Goal: Information Seeking & Learning: Check status

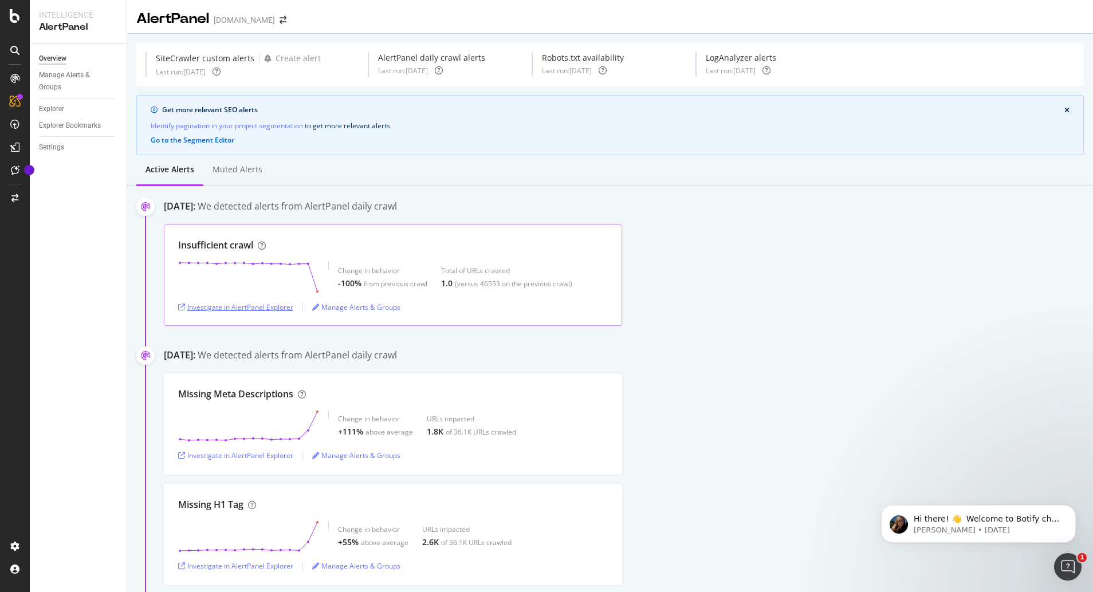
click at [264, 307] on div "Investigate in AlertPanel Explorer" at bounding box center [235, 308] width 115 height 10
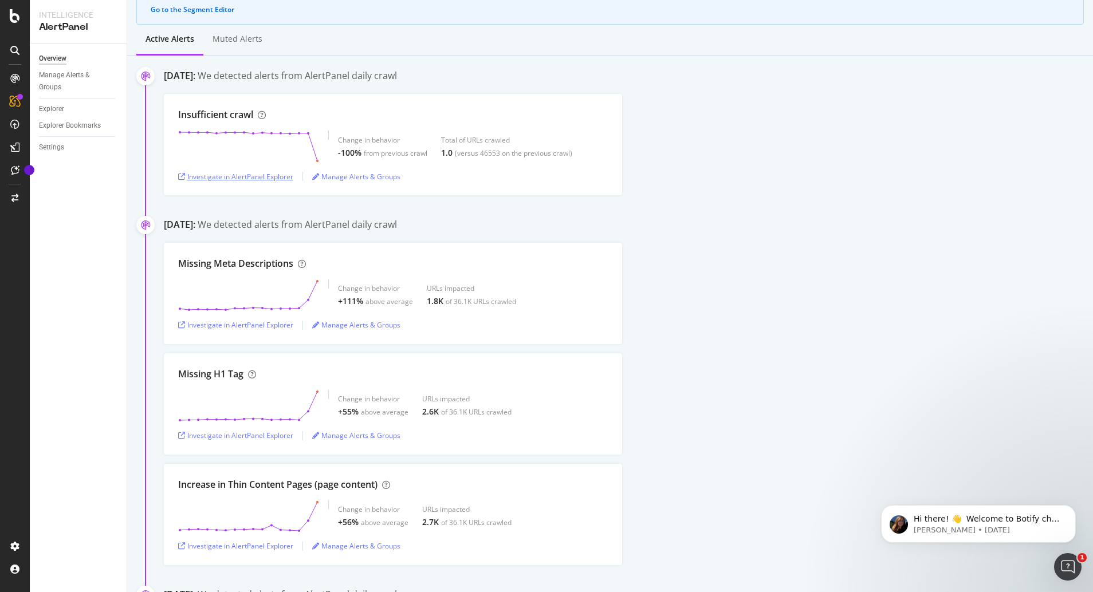
scroll to position [159, 0]
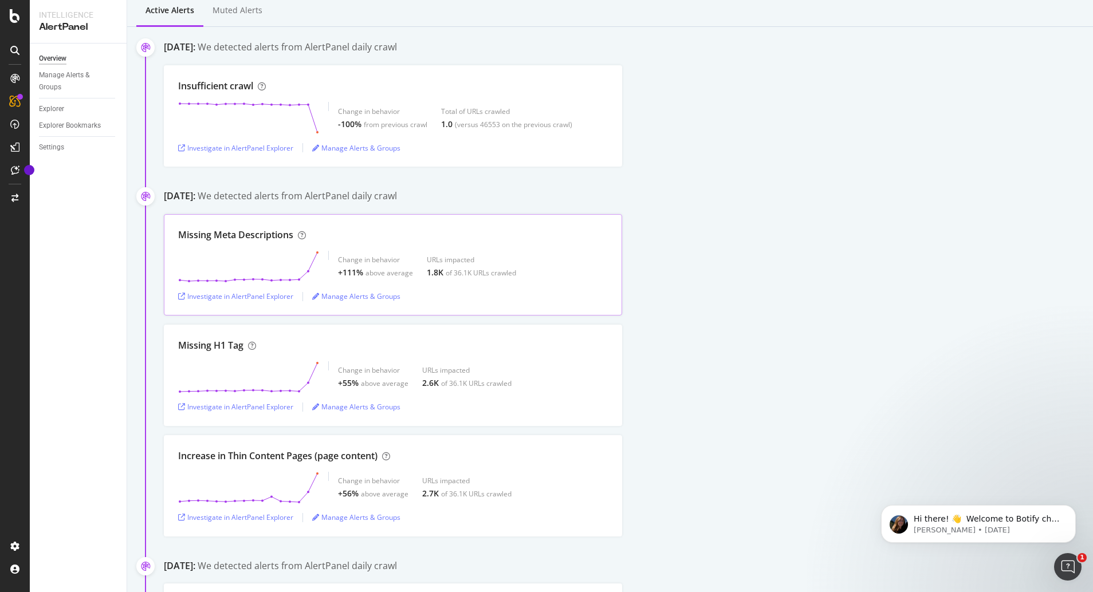
click at [570, 294] on div "Investigate in AlertPanel Explorer Manage Alerts & Groups" at bounding box center [393, 296] width 430 height 9
click at [242, 296] on div "Investigate in AlertPanel Explorer" at bounding box center [235, 297] width 115 height 10
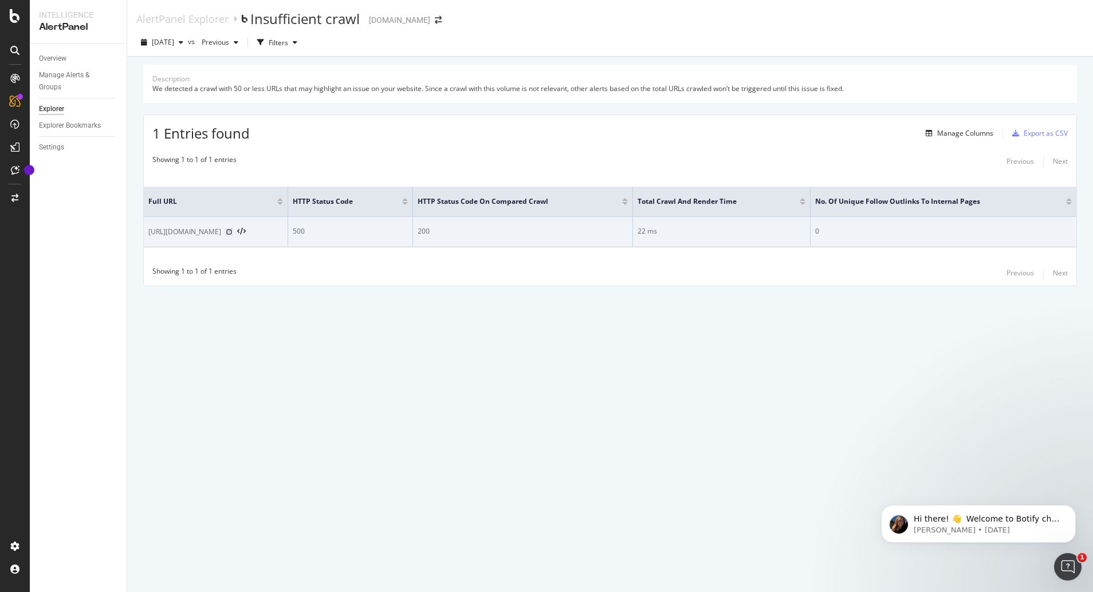
click at [226, 233] on icon at bounding box center [229, 232] width 7 height 7
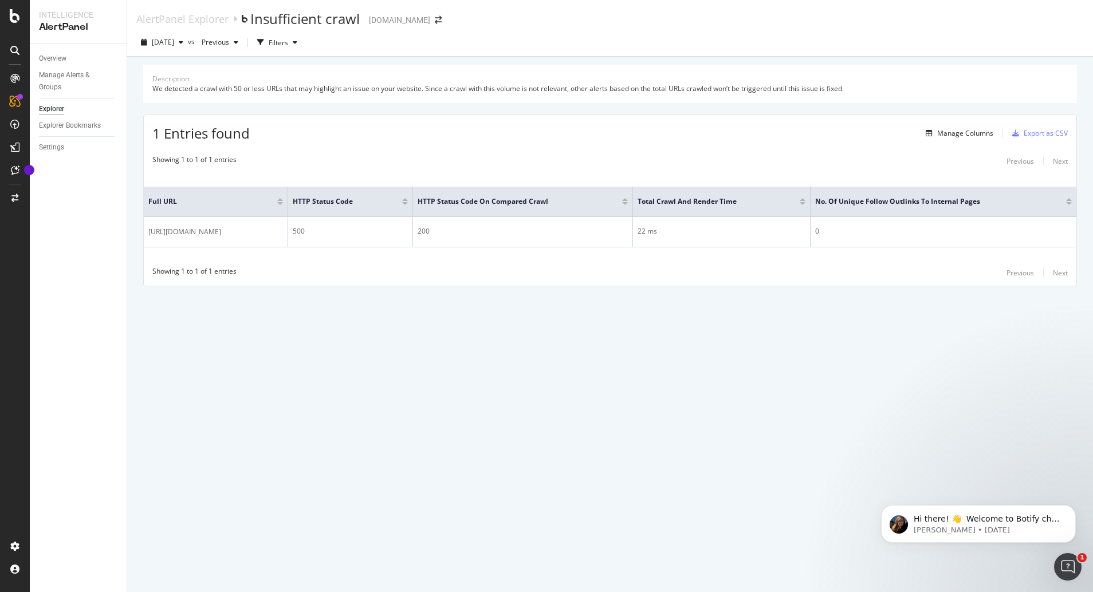
click at [239, 404] on div "AlertPanel Explorer Insufficient crawl [DOMAIN_NAME] [DATE] vs Previous Filters…" at bounding box center [610, 296] width 966 height 592
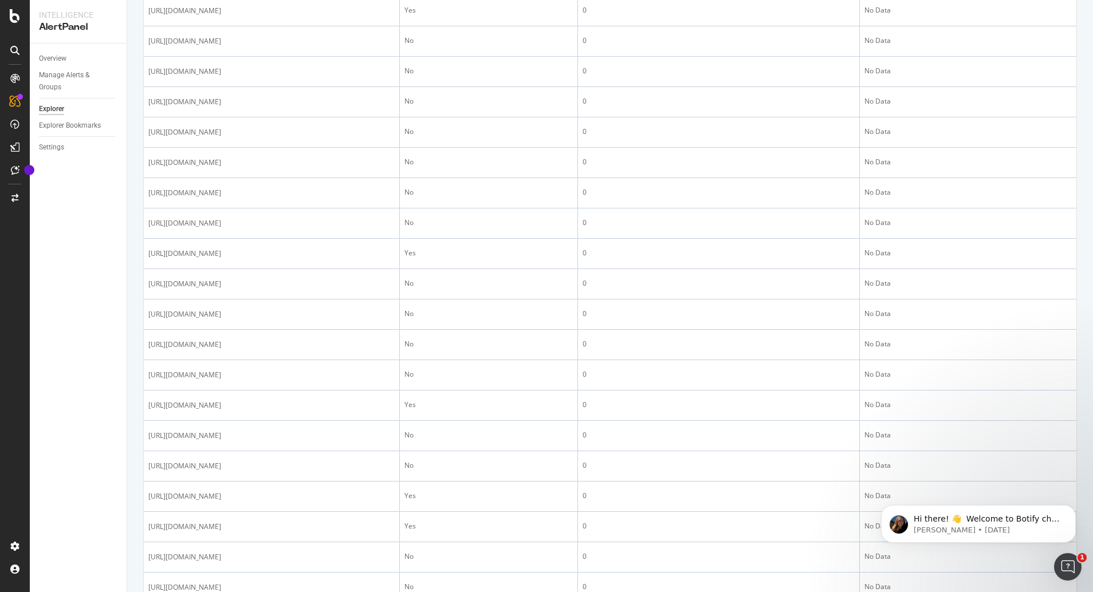
scroll to position [1321, 0]
